Goal: Find specific page/section: Find specific page/section

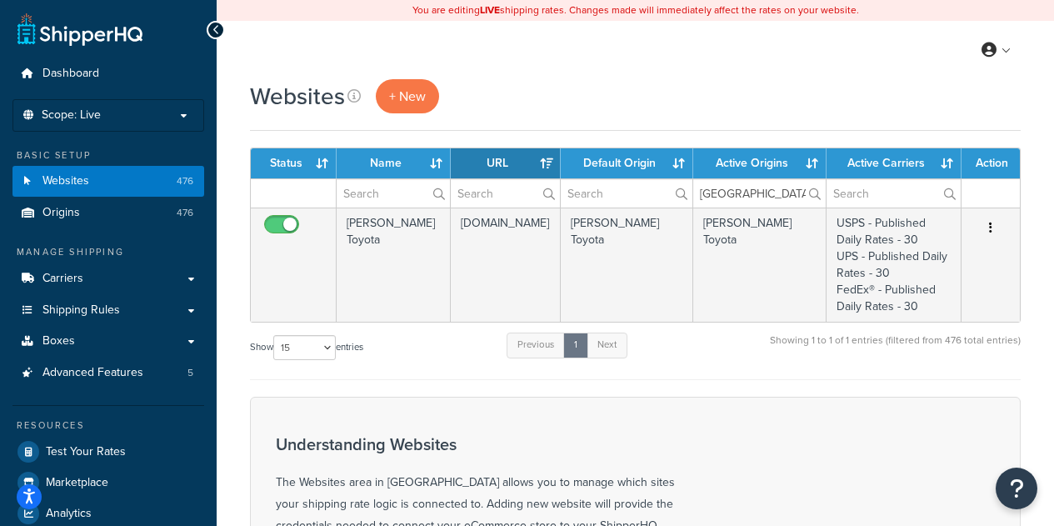
select select "15"
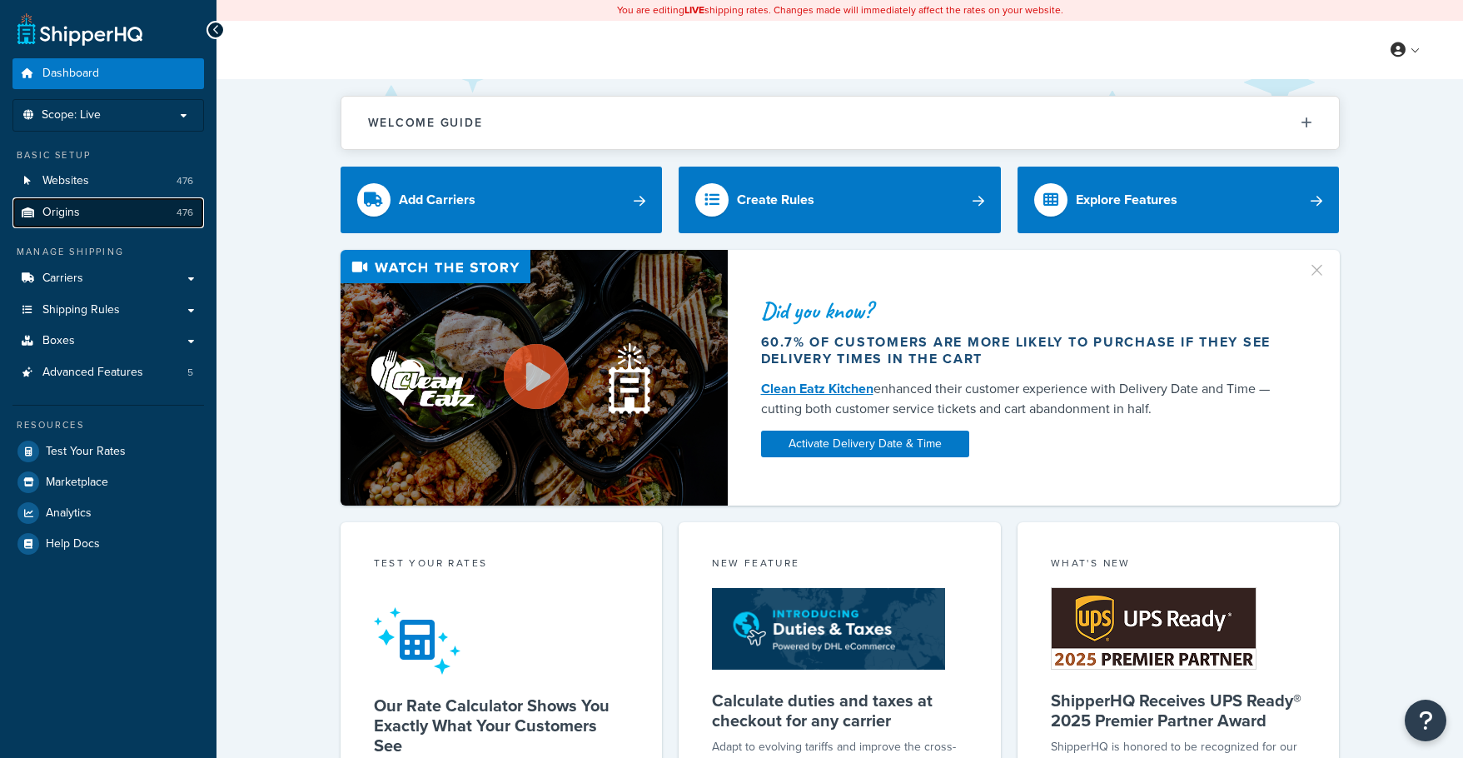
click at [60, 202] on link "Origins 476" at bounding box center [108, 212] width 192 height 31
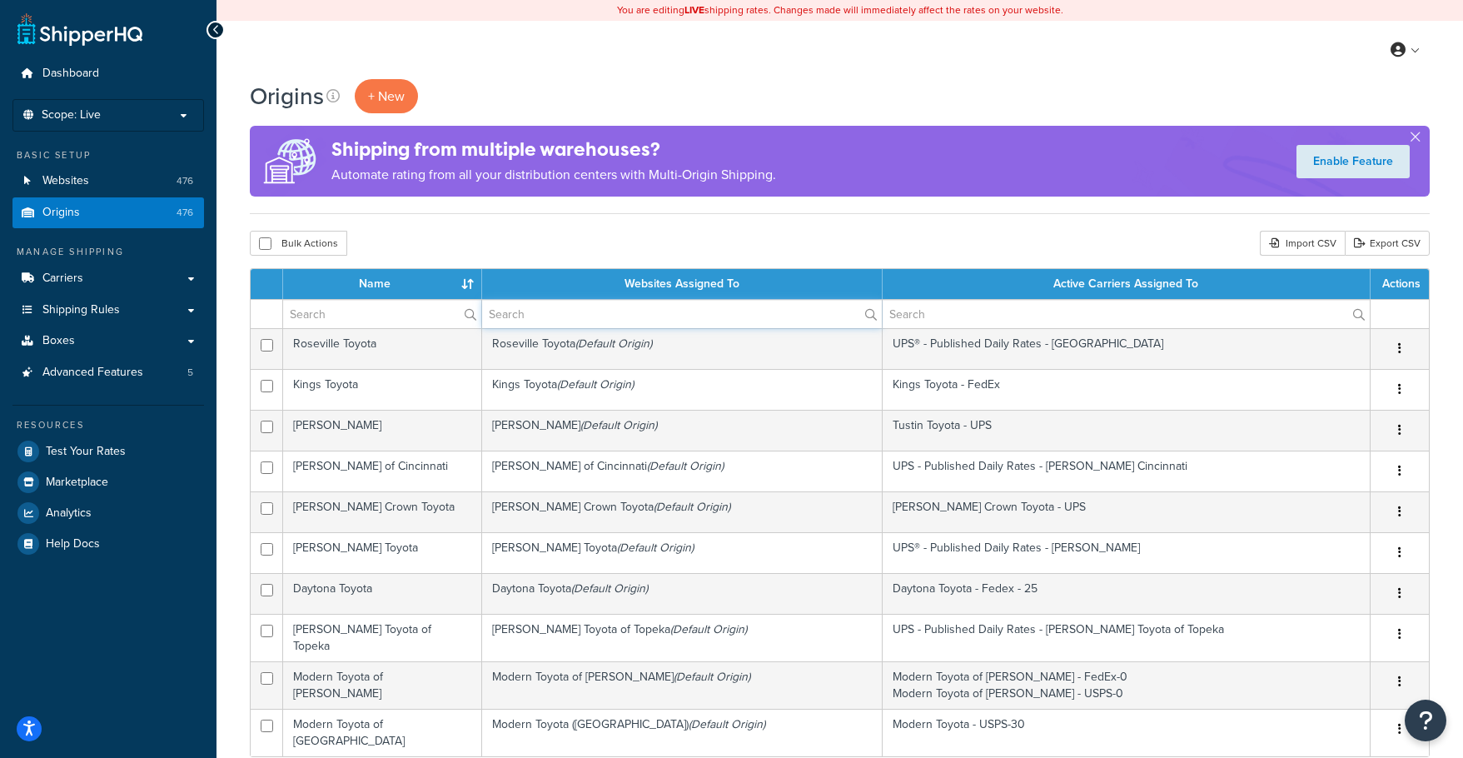
click at [674, 306] on input "text" at bounding box center [682, 314] width 400 height 28
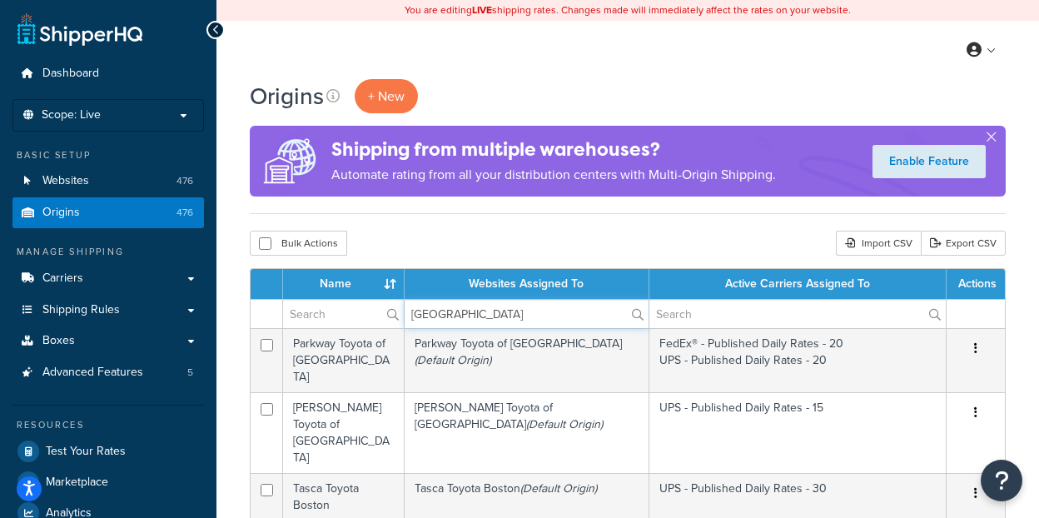
click at [529, 312] on input "boston" at bounding box center [527, 314] width 244 height 28
paste input "Portland"
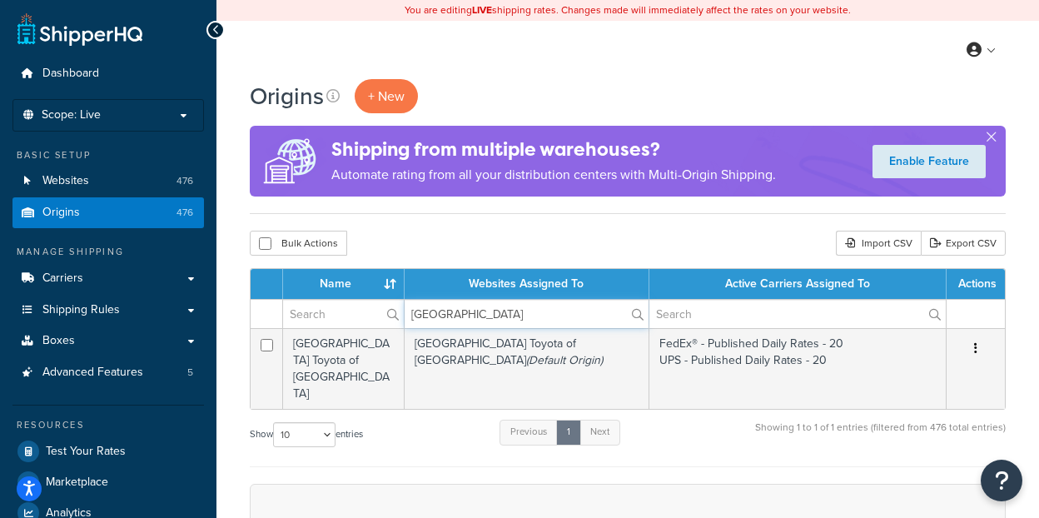
type input "Portland"
